Goal: Task Accomplishment & Management: Use online tool/utility

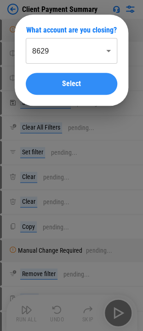
click at [81, 80] on button "Select" at bounding box center [71, 84] width 91 height 22
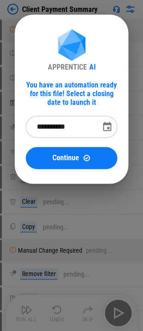
click at [107, 125] on icon "Choose date, selected date is Sep 29, 2025" at bounding box center [107, 126] width 8 height 9
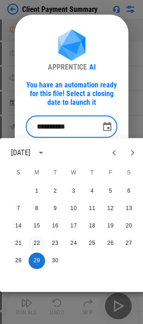
click at [39, 245] on button "22" at bounding box center [36, 243] width 16 height 16
type input "**********"
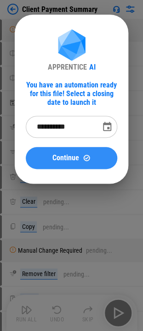
click at [85, 157] on img at bounding box center [86, 158] width 8 height 8
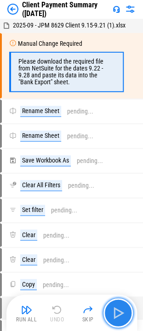
click at [126, 303] on button "button" at bounding box center [117, 312] width 29 height 29
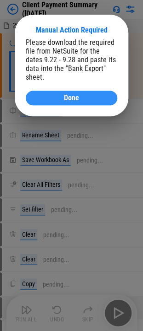
click at [96, 94] on div "Done" at bounding box center [71, 97] width 69 height 7
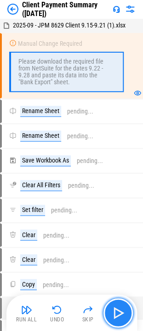
click at [124, 313] on img "button" at bounding box center [117, 313] width 15 height 15
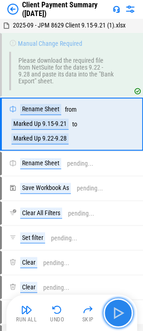
click at [124, 313] on img "button" at bounding box center [117, 313] width 15 height 15
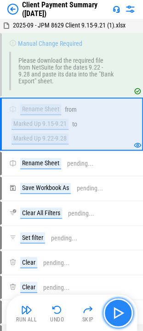
click at [128, 316] on button "button" at bounding box center [117, 312] width 29 height 29
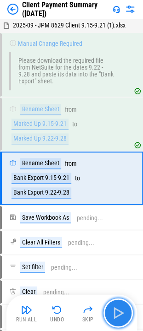
click at [128, 313] on button "button" at bounding box center [117, 312] width 29 height 29
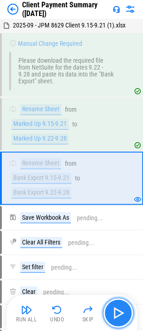
click at [128, 313] on button "button" at bounding box center [117, 312] width 29 height 29
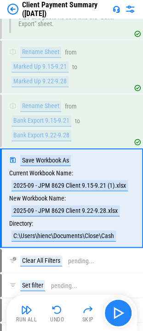
scroll to position [88, 0]
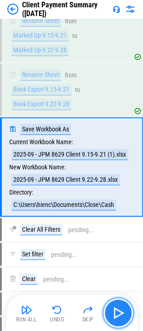
click at [128, 313] on button "button" at bounding box center [117, 312] width 29 height 29
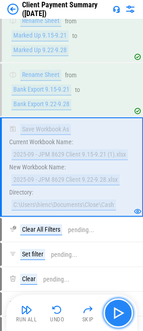
click at [119, 311] on img "button" at bounding box center [117, 313] width 15 height 15
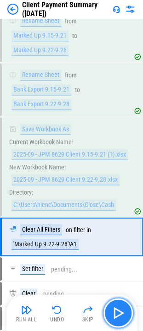
click at [118, 313] on img "button" at bounding box center [117, 313] width 15 height 15
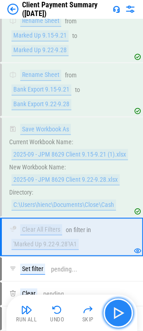
click at [119, 318] on img "button" at bounding box center [117, 313] width 15 height 15
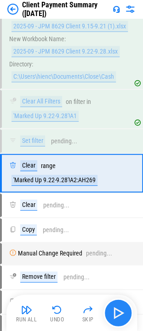
scroll to position [222, 0]
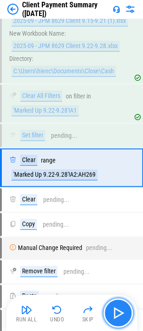
click at [124, 315] on img "button" at bounding box center [117, 313] width 15 height 15
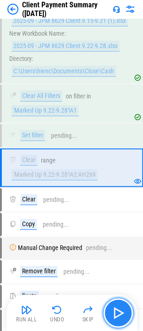
click at [124, 315] on img "button" at bounding box center [117, 313] width 15 height 15
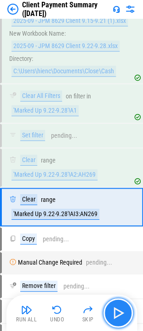
click at [124, 315] on img "button" at bounding box center [117, 313] width 15 height 15
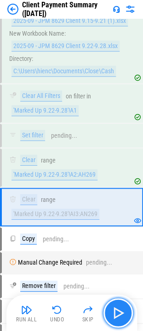
click at [124, 315] on img "button" at bounding box center [117, 313] width 15 height 15
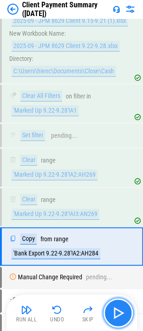
click at [124, 315] on img "button" at bounding box center [117, 313] width 15 height 15
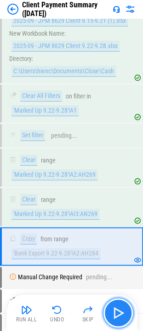
click at [124, 315] on img "button" at bounding box center [117, 313] width 15 height 15
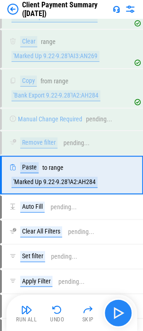
scroll to position [386, 0]
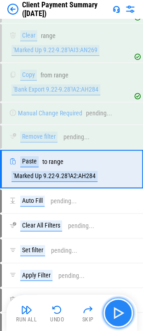
click at [124, 315] on img "button" at bounding box center [117, 313] width 15 height 15
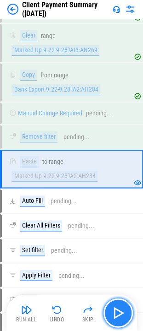
click at [124, 315] on img "button" at bounding box center [117, 313] width 15 height 15
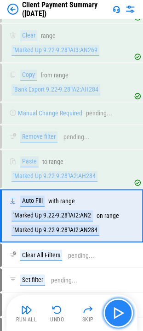
click at [122, 318] on img "button" at bounding box center [117, 313] width 15 height 15
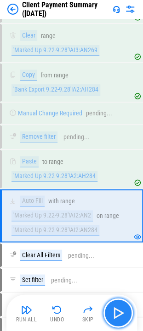
click at [121, 310] on img "button" at bounding box center [117, 313] width 15 height 15
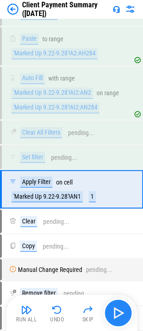
scroll to position [528, 0]
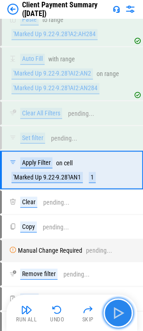
click at [123, 316] on img "button" at bounding box center [117, 313] width 15 height 15
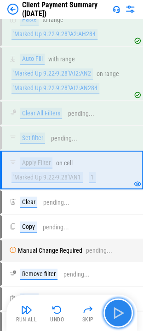
click at [116, 313] on img "button" at bounding box center [117, 313] width 15 height 15
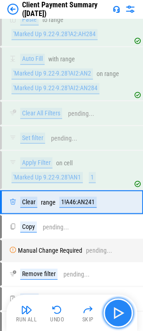
click at [116, 313] on img "button" at bounding box center [117, 313] width 15 height 15
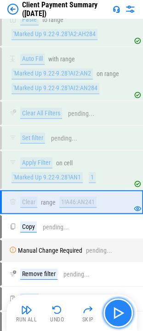
click at [120, 318] on img "button" at bounding box center [117, 313] width 15 height 15
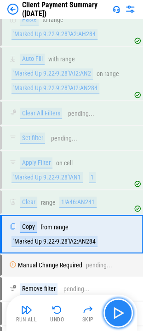
click at [121, 310] on img "button" at bounding box center [117, 313] width 15 height 15
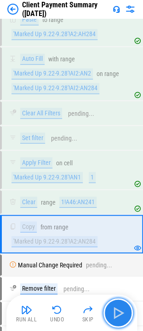
click at [120, 308] on img "button" at bounding box center [117, 313] width 15 height 15
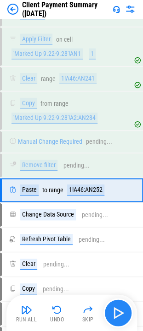
scroll to position [671, 0]
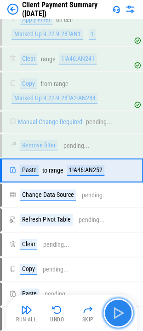
click at [120, 308] on img "button" at bounding box center [117, 313] width 15 height 15
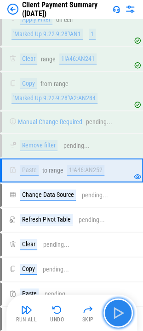
click at [120, 308] on img "button" at bounding box center [117, 313] width 15 height 15
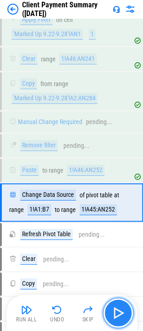
click at [120, 308] on img "button" at bounding box center [117, 313] width 15 height 15
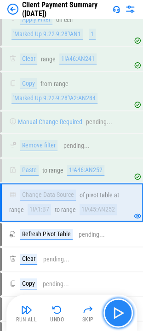
click at [120, 308] on img "button" at bounding box center [117, 313] width 15 height 15
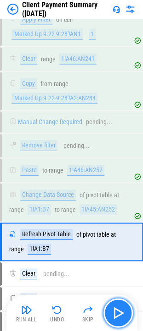
click at [117, 311] on img "button" at bounding box center [117, 313] width 15 height 15
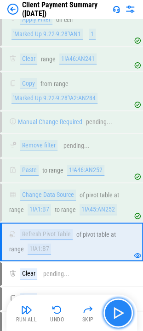
click at [117, 311] on img "button" at bounding box center [117, 313] width 15 height 15
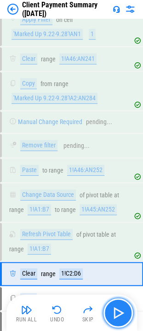
click at [117, 311] on img "button" at bounding box center [117, 313] width 15 height 15
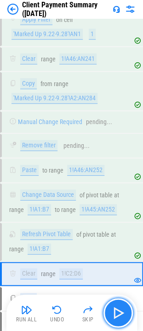
click at [117, 311] on img "button" at bounding box center [117, 313] width 15 height 15
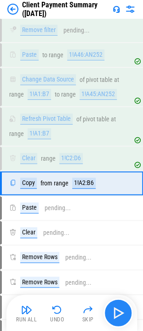
scroll to position [798, 0]
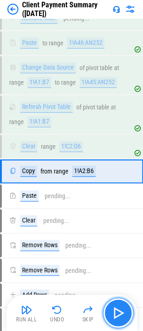
click at [117, 311] on img "button" at bounding box center [117, 313] width 15 height 15
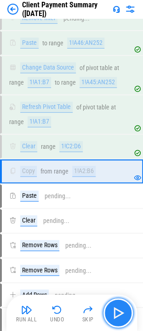
click at [117, 311] on img "button" at bounding box center [117, 313] width 15 height 15
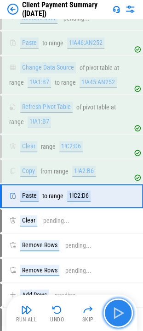
click at [117, 311] on img "button" at bounding box center [117, 313] width 15 height 15
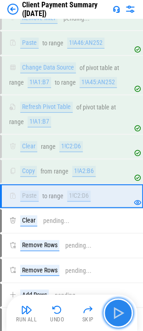
click at [117, 311] on img "button" at bounding box center [117, 313] width 15 height 15
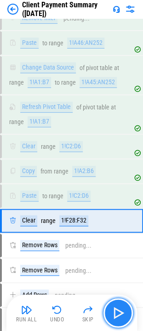
click at [117, 311] on img "button" at bounding box center [117, 313] width 15 height 15
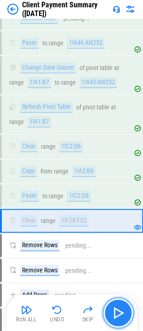
click at [117, 311] on img "button" at bounding box center [117, 313] width 15 height 15
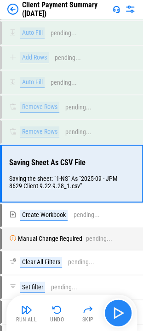
scroll to position [1209, 0]
click at [117, 311] on img "button" at bounding box center [117, 313] width 15 height 15
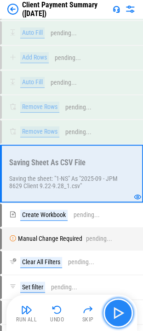
click at [117, 311] on img "button" at bounding box center [117, 313] width 15 height 15
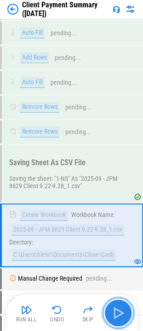
click at [114, 311] on img "button" at bounding box center [117, 313] width 15 height 15
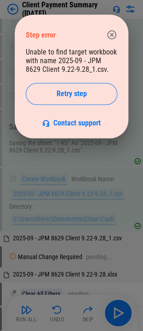
scroll to position [1346, 0]
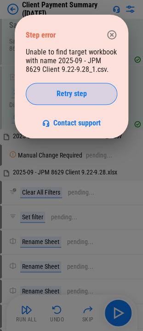
click at [76, 93] on span "Retry step" at bounding box center [71, 93] width 30 height 7
click at [65, 104] on button "Retry step" at bounding box center [71, 94] width 91 height 22
click at [71, 98] on span "Retry step" at bounding box center [71, 93] width 30 height 7
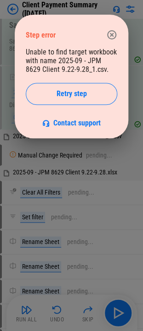
click at [111, 33] on icon "button" at bounding box center [111, 34] width 11 height 11
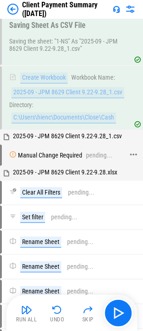
click at [87, 152] on div "pending..." at bounding box center [99, 155] width 26 height 7
click at [131, 150] on icon at bounding box center [133, 154] width 8 height 8
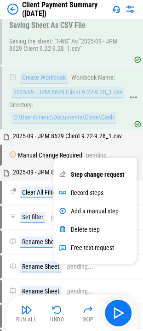
click at [102, 97] on div "Create Workbook Workbook Name: 2025-09 - JPM 8629 Client 9.22-9.28_1.csv Direct…" at bounding box center [67, 97] width 117 height 51
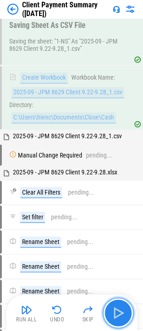
click at [116, 312] on img "button" at bounding box center [117, 313] width 15 height 15
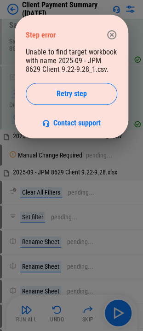
click at [111, 38] on icon "button" at bounding box center [111, 34] width 11 height 11
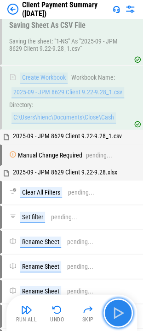
click at [115, 304] on button "button" at bounding box center [117, 312] width 29 height 29
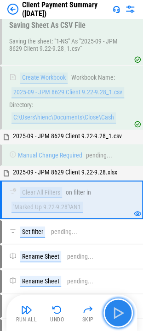
click at [116, 313] on img "button" at bounding box center [117, 313] width 15 height 15
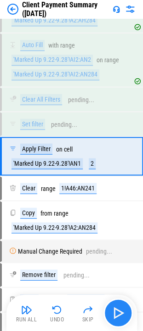
scroll to position [528, 0]
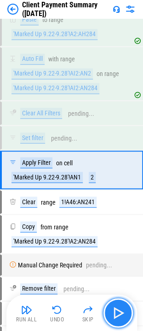
click at [116, 313] on img "button" at bounding box center [117, 313] width 15 height 15
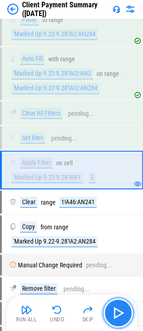
click at [116, 313] on img "button" at bounding box center [117, 313] width 15 height 15
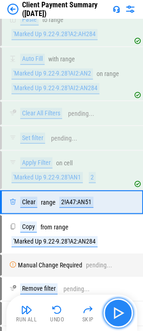
click at [120, 318] on img "button" at bounding box center [117, 313] width 15 height 15
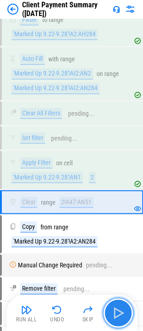
click at [120, 318] on img "button" at bounding box center [117, 313] width 15 height 15
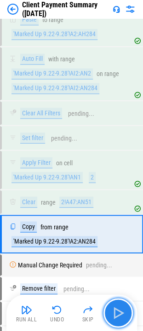
click at [120, 318] on img "button" at bounding box center [117, 313] width 15 height 15
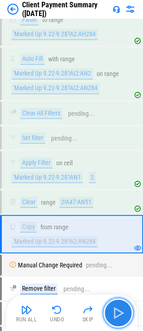
click at [120, 318] on img "button" at bounding box center [117, 313] width 15 height 15
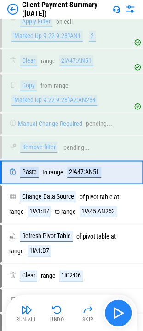
scroll to position [671, 0]
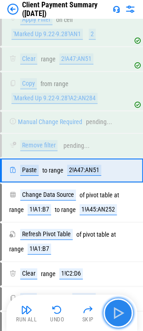
click at [120, 318] on img "button" at bounding box center [117, 313] width 15 height 15
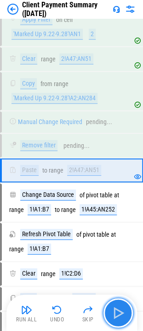
click at [120, 318] on img "button" at bounding box center [117, 313] width 15 height 15
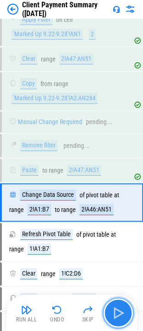
click at [120, 318] on img "button" at bounding box center [117, 313] width 15 height 15
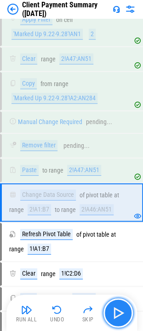
click at [120, 318] on img "button" at bounding box center [117, 313] width 15 height 15
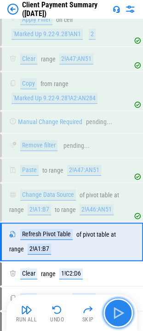
click at [120, 318] on img "button" at bounding box center [117, 313] width 15 height 15
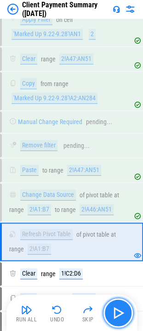
click at [120, 318] on img "button" at bounding box center [117, 313] width 15 height 15
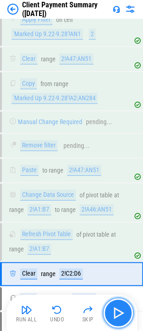
click at [120, 318] on img "button" at bounding box center [117, 313] width 15 height 15
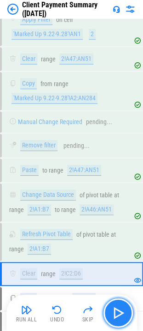
click at [120, 318] on img "button" at bounding box center [117, 313] width 15 height 15
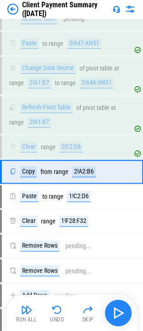
scroll to position [798, 0]
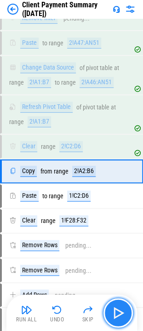
click at [120, 318] on img "button" at bounding box center [117, 313] width 15 height 15
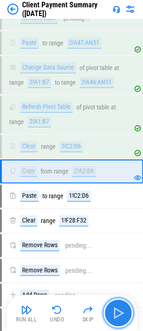
click at [120, 318] on img "button" at bounding box center [117, 313] width 15 height 15
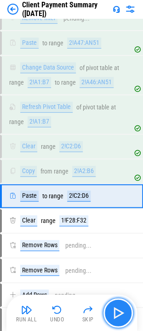
click at [120, 318] on img "button" at bounding box center [117, 313] width 15 height 15
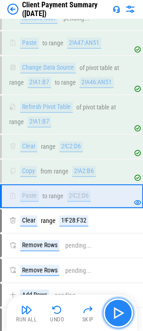
click at [120, 318] on img "button" at bounding box center [117, 313] width 15 height 15
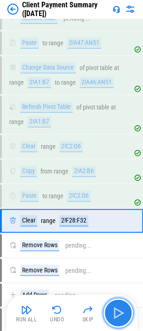
click at [120, 318] on img "button" at bounding box center [117, 313] width 15 height 15
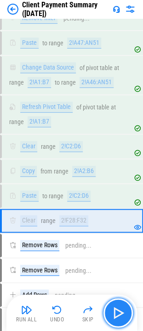
click at [120, 318] on img "button" at bounding box center [117, 313] width 15 height 15
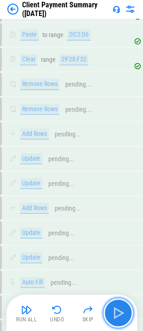
click at [120, 318] on img "button" at bounding box center [117, 313] width 15 height 15
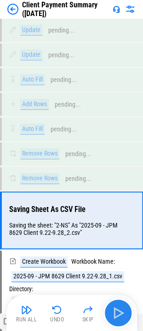
scroll to position [1182, 0]
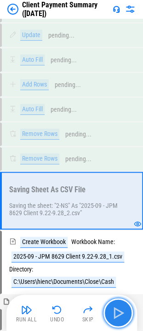
click at [120, 318] on img "button" at bounding box center [117, 313] width 15 height 15
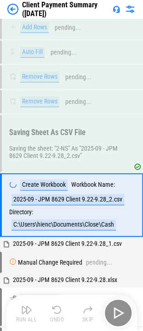
scroll to position [1271, 0]
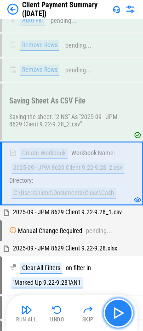
click at [120, 318] on img "button" at bounding box center [117, 313] width 15 height 15
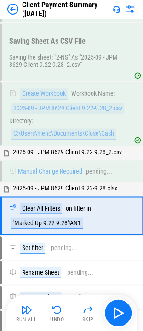
scroll to position [1373, 0]
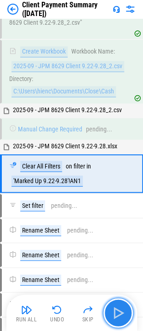
click at [120, 318] on img "button" at bounding box center [117, 313] width 15 height 15
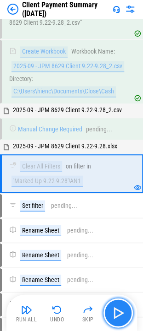
click at [120, 318] on img "button" at bounding box center [117, 313] width 15 height 15
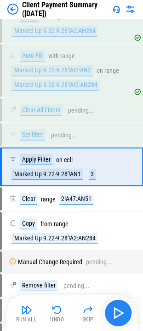
scroll to position [528, 0]
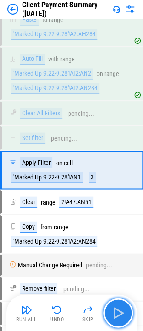
click at [120, 318] on img "button" at bounding box center [117, 313] width 15 height 15
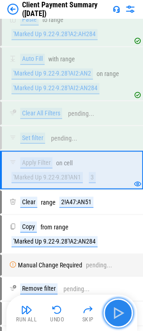
click at [120, 318] on img "button" at bounding box center [117, 313] width 15 height 15
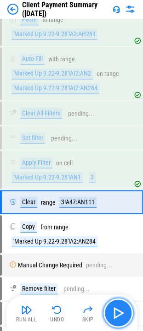
click at [120, 318] on img "button" at bounding box center [117, 313] width 15 height 15
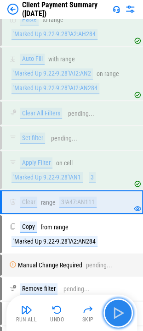
click at [120, 318] on img "button" at bounding box center [117, 313] width 15 height 15
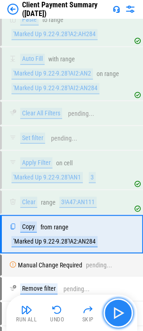
click at [120, 318] on img "button" at bounding box center [117, 313] width 15 height 15
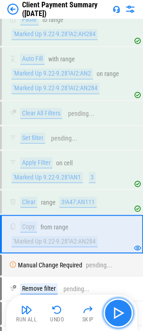
click at [120, 318] on img "button" at bounding box center [117, 313] width 15 height 15
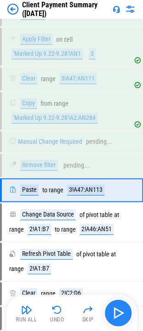
scroll to position [671, 0]
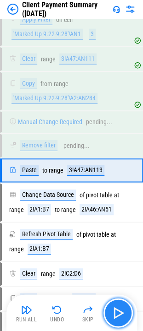
click at [120, 318] on img "button" at bounding box center [117, 313] width 15 height 15
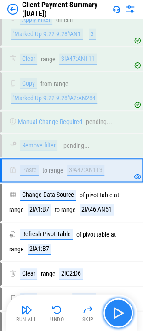
click at [120, 318] on img "button" at bounding box center [117, 313] width 15 height 15
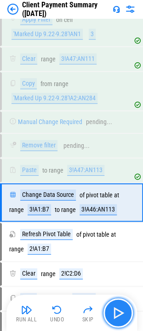
click at [110, 313] on button "button" at bounding box center [117, 312] width 29 height 29
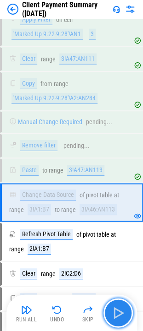
click at [110, 313] on button "button" at bounding box center [117, 312] width 29 height 29
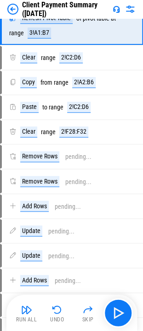
scroll to position [1083, 0]
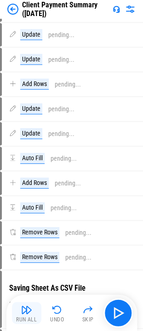
click at [30, 308] on img "button" at bounding box center [26, 309] width 11 height 11
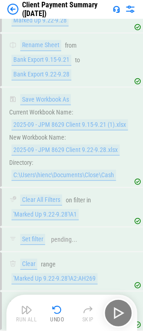
scroll to position [73, 0]
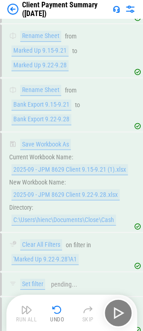
click at [12, 10] on img at bounding box center [12, 9] width 11 height 11
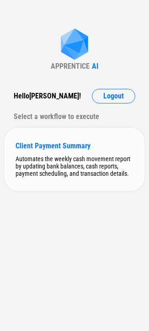
click at [53, 149] on div "Client Payment Summary" at bounding box center [75, 146] width 118 height 9
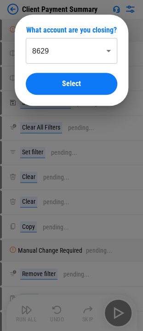
click at [118, 16] on div "What account are you closing? 8629 **** ​ Select" at bounding box center [71, 60] width 143 height 121
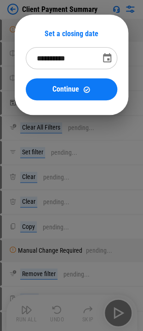
click at [140, 47] on div "**********" at bounding box center [71, 65] width 143 height 130
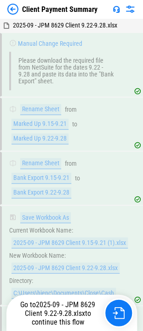
click at [50, 309] on span "2025-09 - JPM 8629 Client 9.22-9.28.xlsx" at bounding box center [60, 308] width 71 height 17
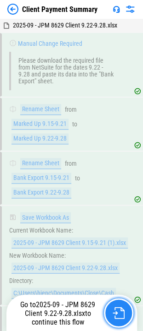
click at [115, 304] on button "button" at bounding box center [118, 312] width 29 height 29
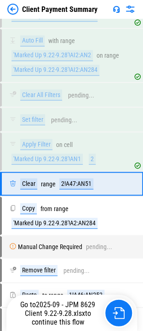
scroll to position [556, 0]
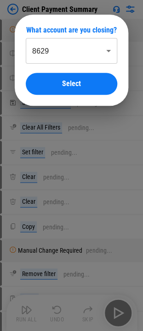
click at [68, 49] on body "Client Payment Summary Manual Change Required pending... Rename Sheet pending..…" at bounding box center [71, 165] width 143 height 331
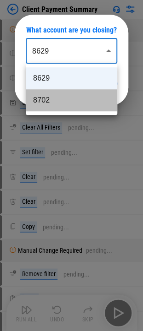
click at [50, 99] on li "8702" at bounding box center [71, 100] width 91 height 22
type input "****"
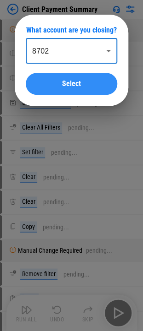
click at [65, 85] on span "Select" at bounding box center [71, 83] width 19 height 7
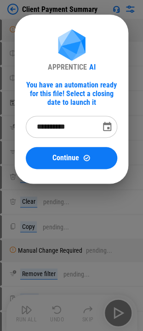
click at [107, 131] on icon "Choose date, selected date is Sep 29, 2025" at bounding box center [106, 126] width 11 height 11
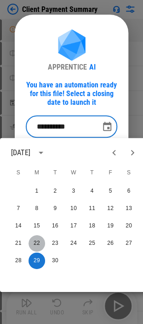
click at [40, 243] on button "22" at bounding box center [36, 243] width 16 height 16
type input "**********"
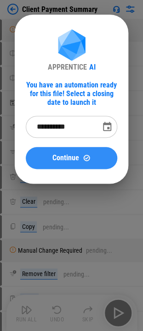
click at [76, 160] on span "Continue" at bounding box center [65, 157] width 27 height 7
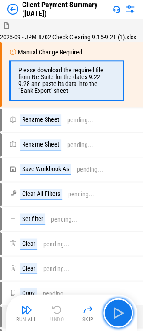
click at [117, 315] on img "button" at bounding box center [117, 313] width 15 height 15
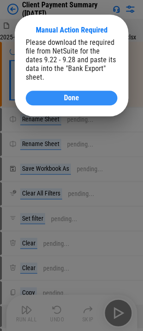
click at [95, 94] on div "Done" at bounding box center [71, 97] width 69 height 7
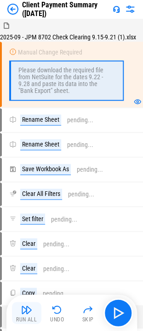
click at [23, 313] on img "button" at bounding box center [26, 309] width 11 height 11
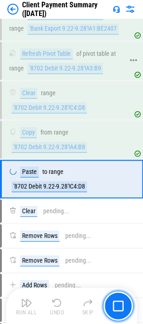
scroll to position [1468, 0]
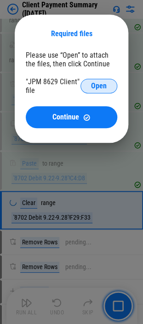
click at [93, 88] on span "Open" at bounding box center [99, 85] width 16 height 7
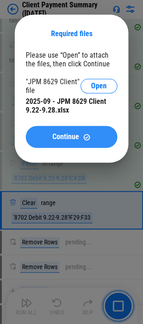
click at [96, 138] on div "Continue" at bounding box center [71, 137] width 69 height 8
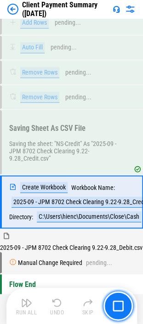
scroll to position [3234, 0]
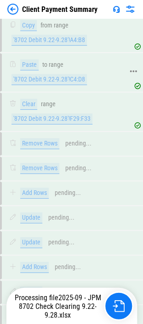
scroll to position [1748, 0]
